Goal: Find specific page/section: Find specific page/section

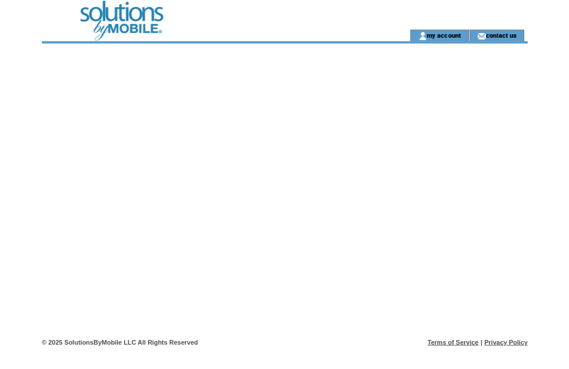
click at [135, 27] on td at bounding box center [207, 15] width 330 height 30
click at [127, 31] on td at bounding box center [207, 36] width 330 height 12
